Goal: Task Accomplishment & Management: Use online tool/utility

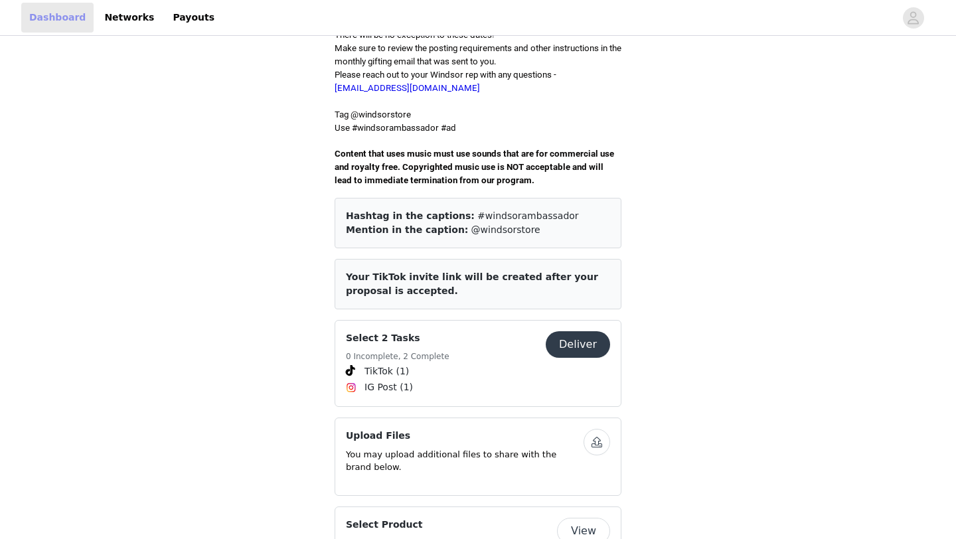
click at [58, 25] on link "Dashboard" at bounding box center [57, 18] width 72 height 30
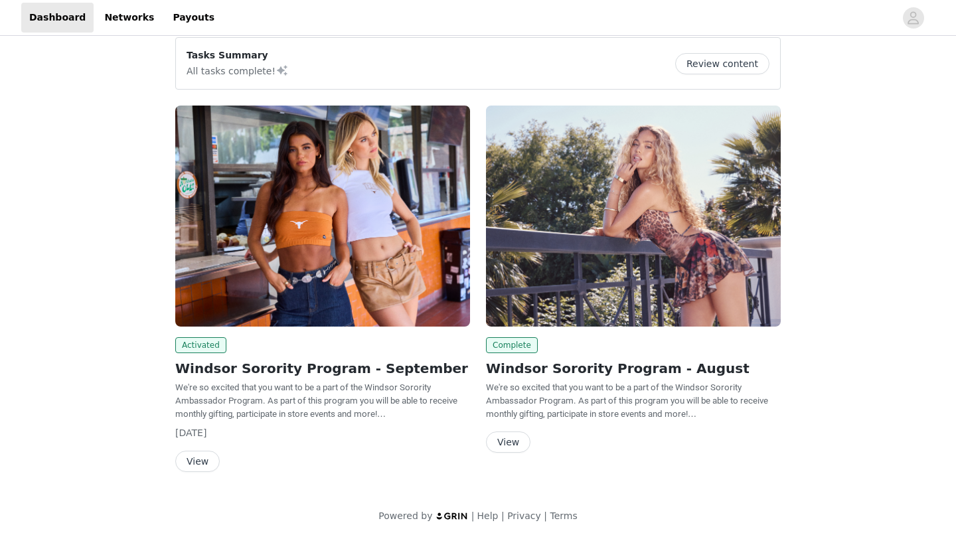
click at [199, 456] on button "View" at bounding box center [197, 461] width 44 height 21
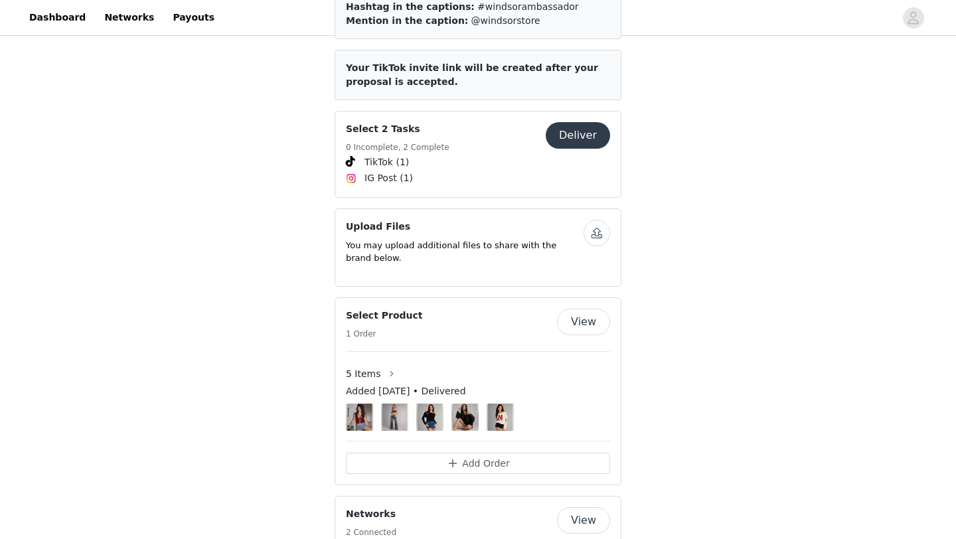
scroll to position [689, 0]
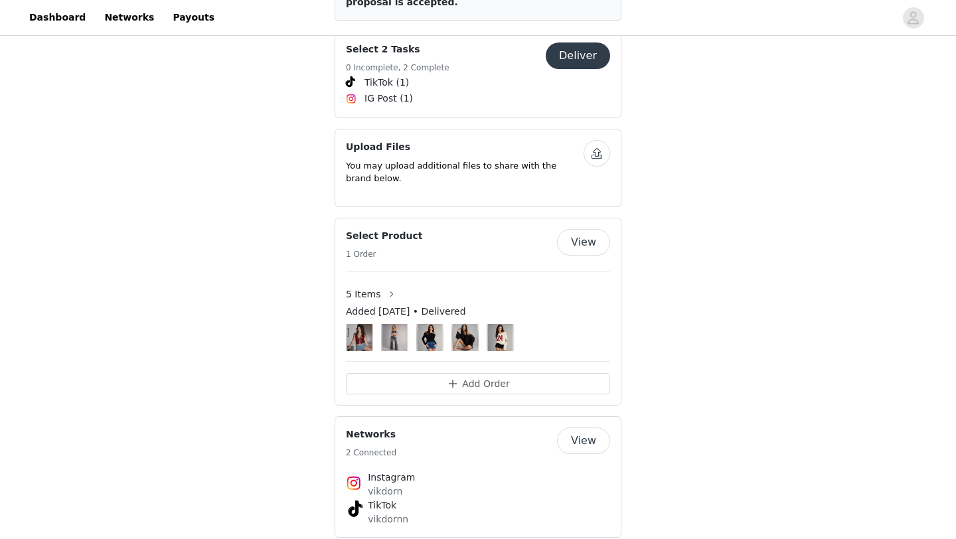
click at [580, 232] on button "View" at bounding box center [583, 242] width 53 height 27
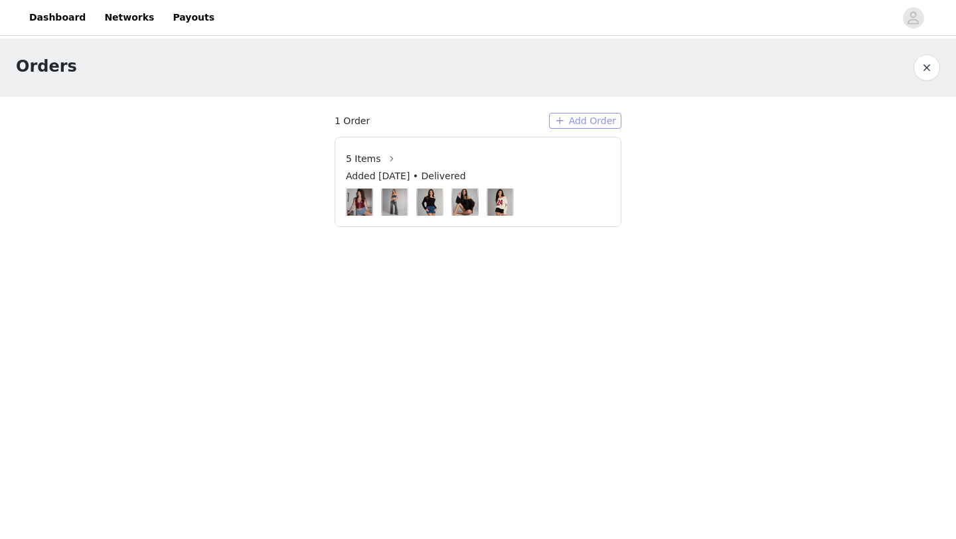
click at [577, 119] on button "Add Order" at bounding box center [585, 121] width 72 height 16
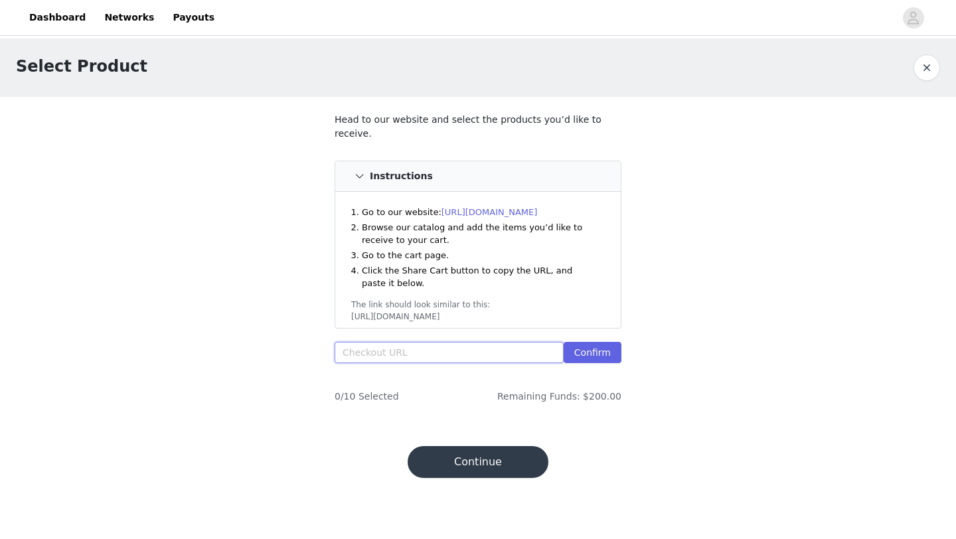
click at [429, 353] on input "text" at bounding box center [449, 352] width 229 height 21
click at [52, 28] on link "Dashboard" at bounding box center [57, 18] width 72 height 30
